Goal: Information Seeking & Learning: Learn about a topic

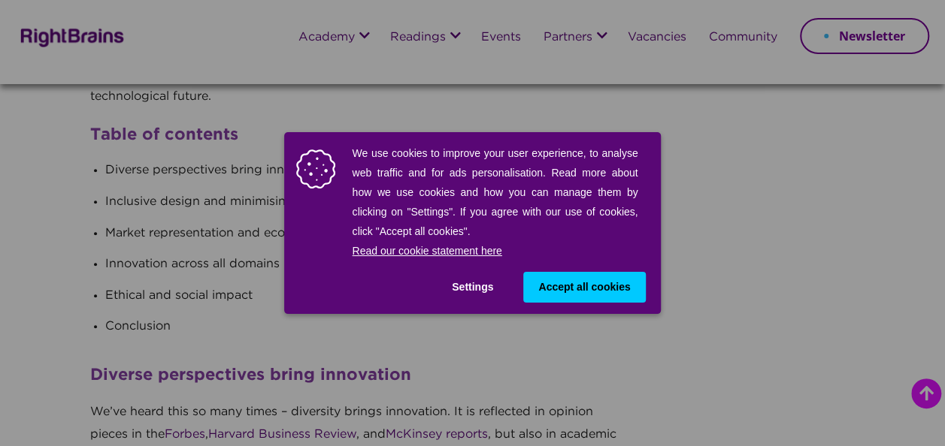
scroll to position [752, 0]
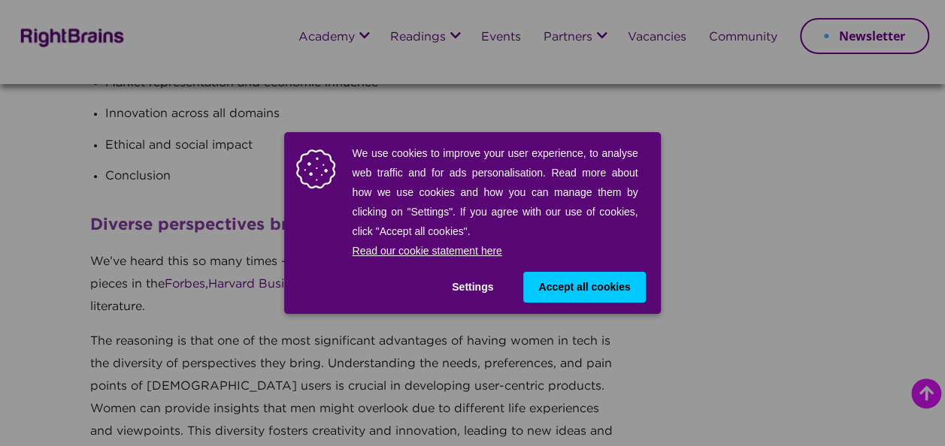
click at [580, 279] on button "Accept all cookies" at bounding box center [584, 287] width 122 height 31
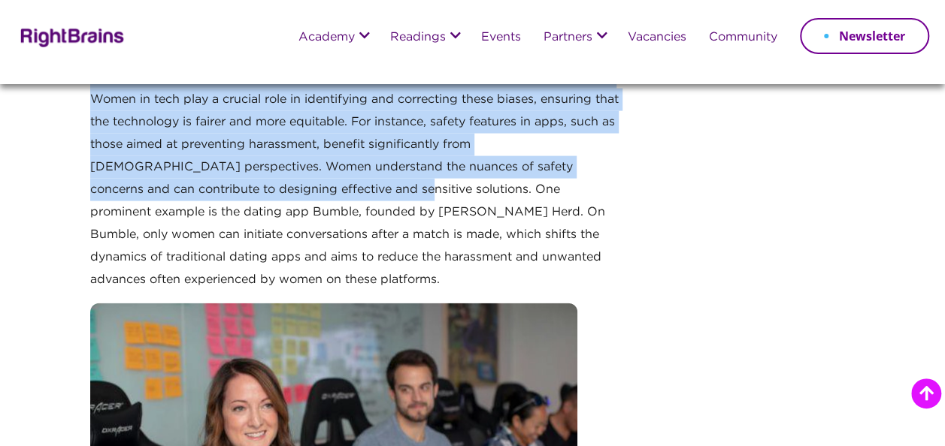
scroll to position [1578, 0]
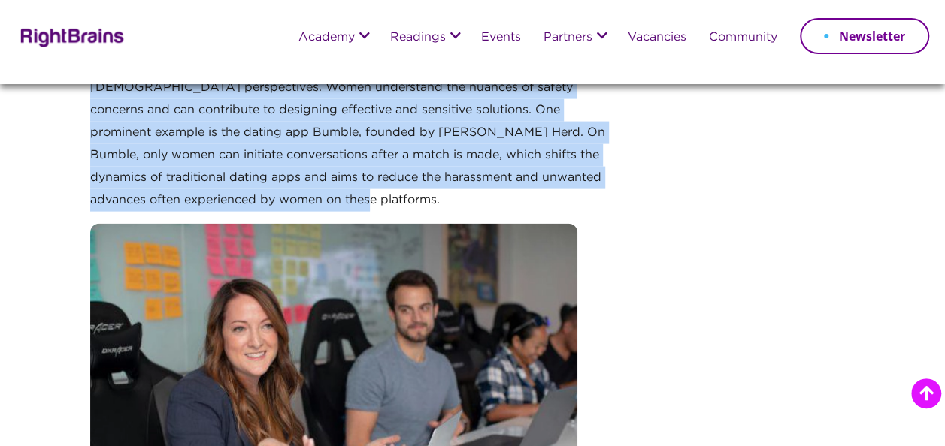
drag, startPoint x: 87, startPoint y: 143, endPoint x: 298, endPoint y: 188, distance: 215.2
copy div "Loremip dolorsitamet conse adipiscing El’se doeiu temp in utla etdol – magnaali…"
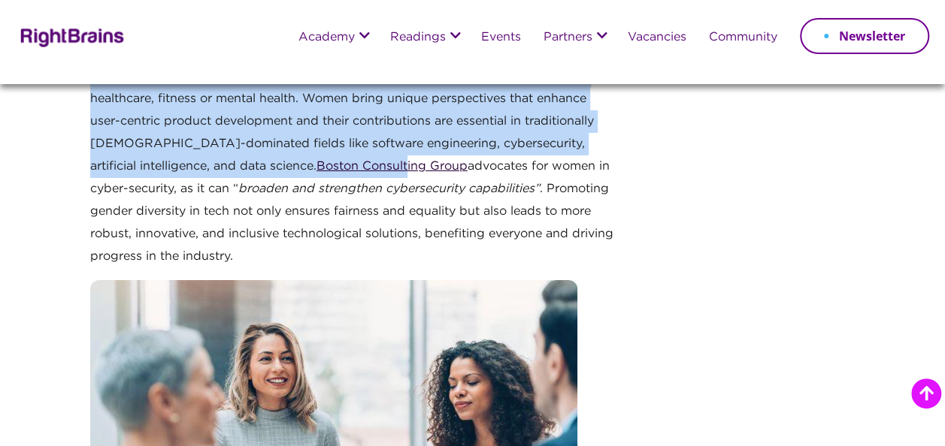
scroll to position [2513, 0]
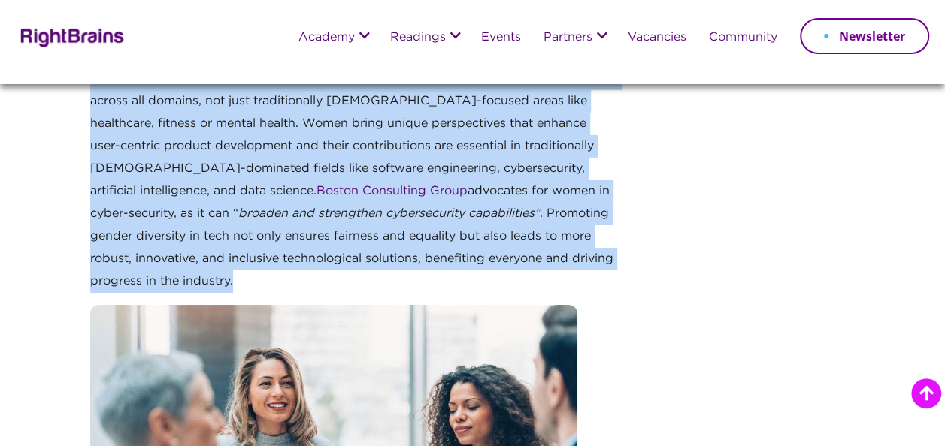
drag, startPoint x: 84, startPoint y: 105, endPoint x: 171, endPoint y: 244, distance: 164.1
copy div "Market presentation and economic influence Women control significant purchasing…"
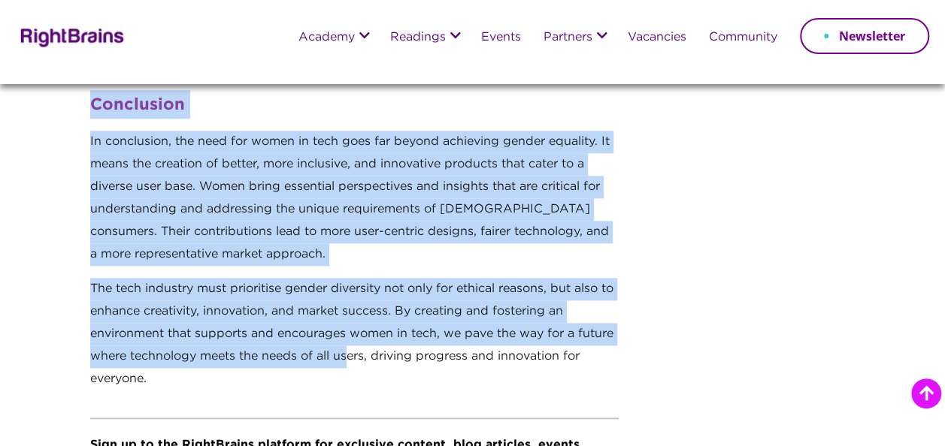
scroll to position [3565, 0]
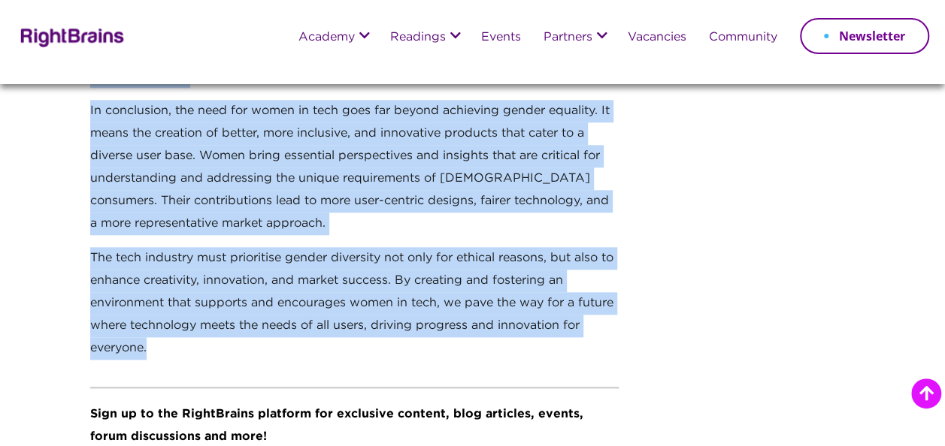
drag, startPoint x: 91, startPoint y: 136, endPoint x: 352, endPoint y: 316, distance: 316.7
copy div "Loremip dol sitame consec Adipiscin elitse doeiusmod te inci ut lab etdo m aliq…"
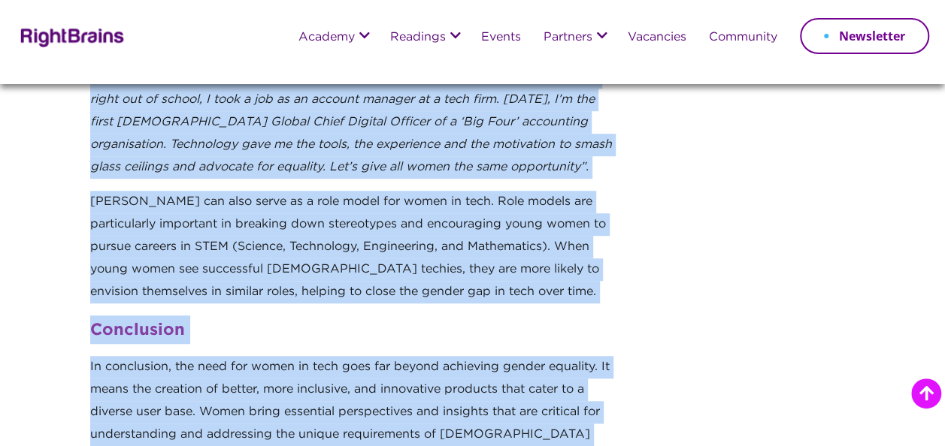
scroll to position [3189, 0]
